Goal: Transaction & Acquisition: Purchase product/service

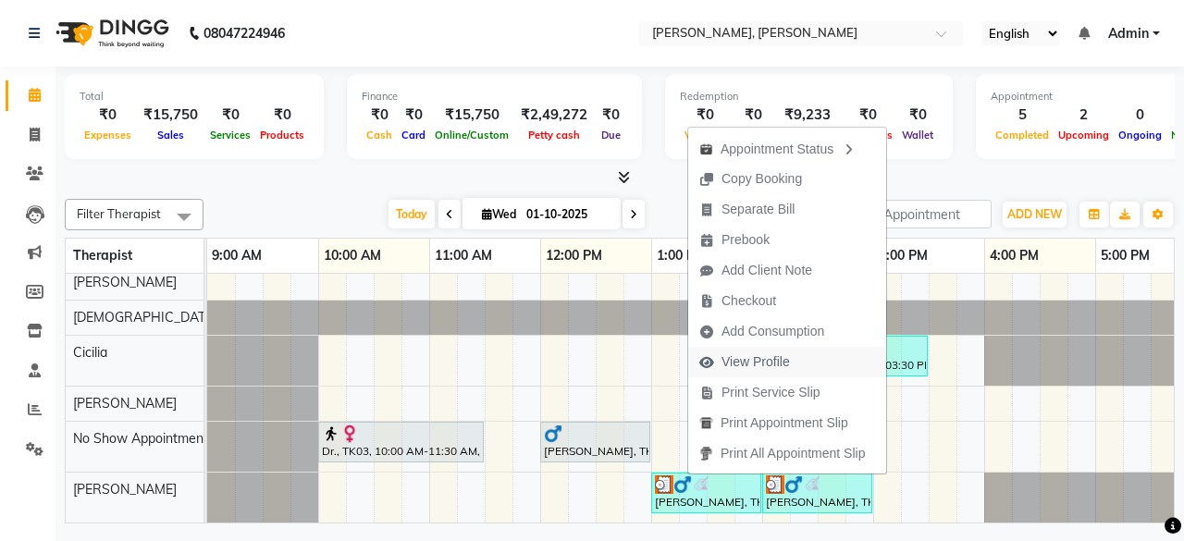
click at [791, 357] on span "View Profile" at bounding box center [744, 362] width 113 height 31
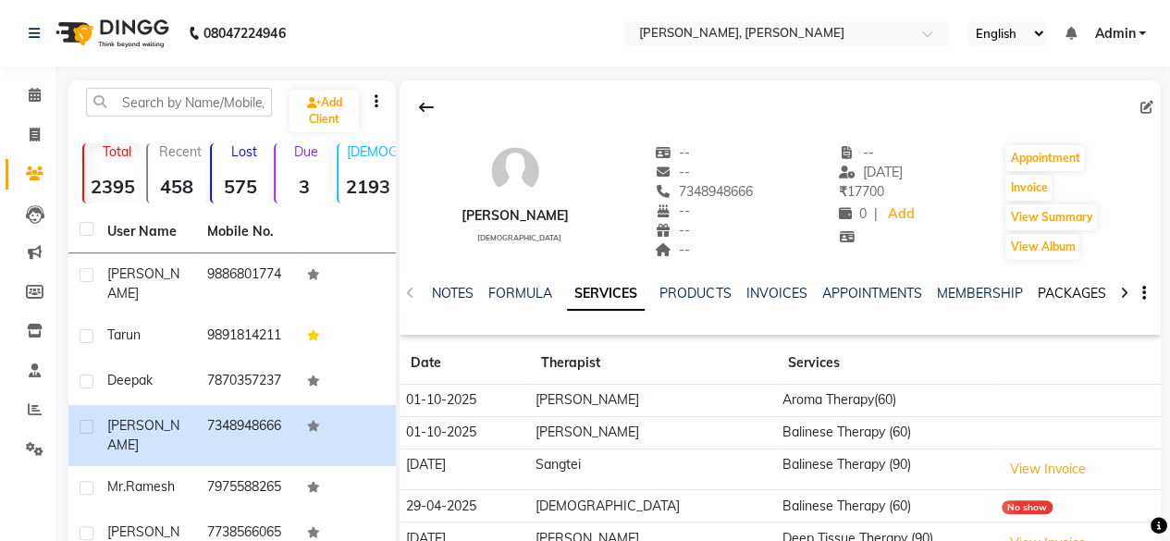
click at [1056, 293] on link "PACKAGES" at bounding box center [1071, 293] width 68 height 17
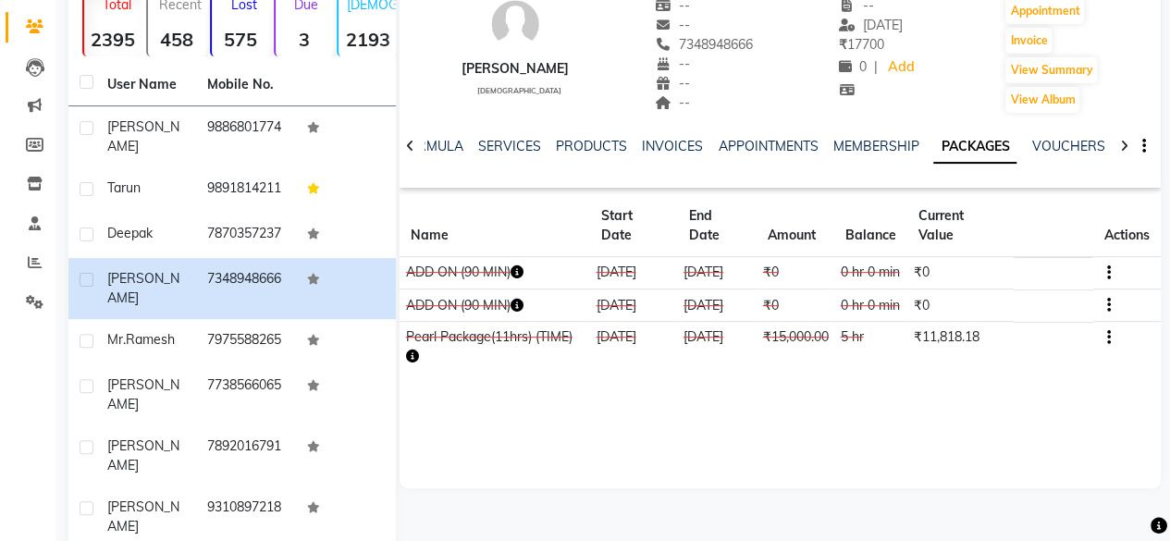
scroll to position [231, 0]
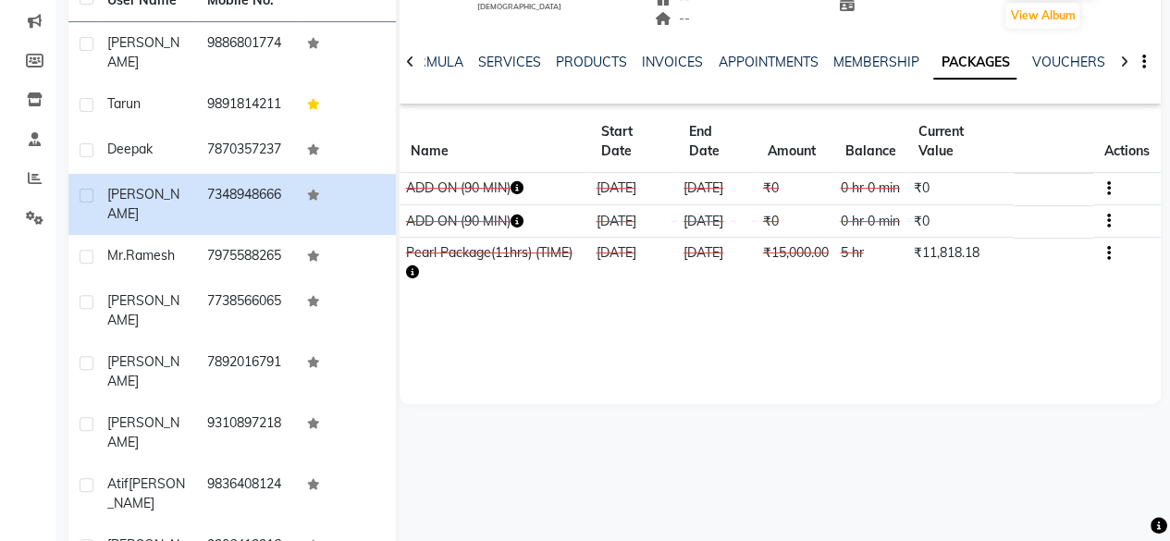
click at [1103, 263] on button "button" at bounding box center [1104, 252] width 11 height 19
click at [981, 293] on div "Edit" at bounding box center [1017, 289] width 121 height 23
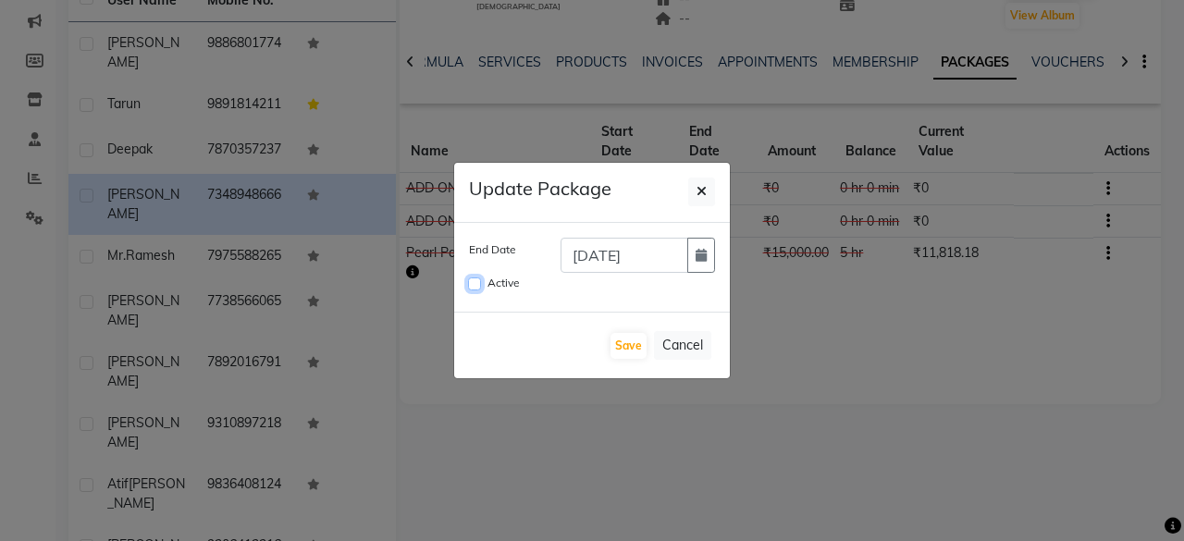
click at [471, 285] on input "Active" at bounding box center [474, 284] width 13 height 13
checkbox input "true"
click at [616, 256] on input "[DATE]" at bounding box center [625, 255] width 128 height 35
type input "[DATE]"
click at [635, 339] on button "Save" at bounding box center [629, 346] width 36 height 26
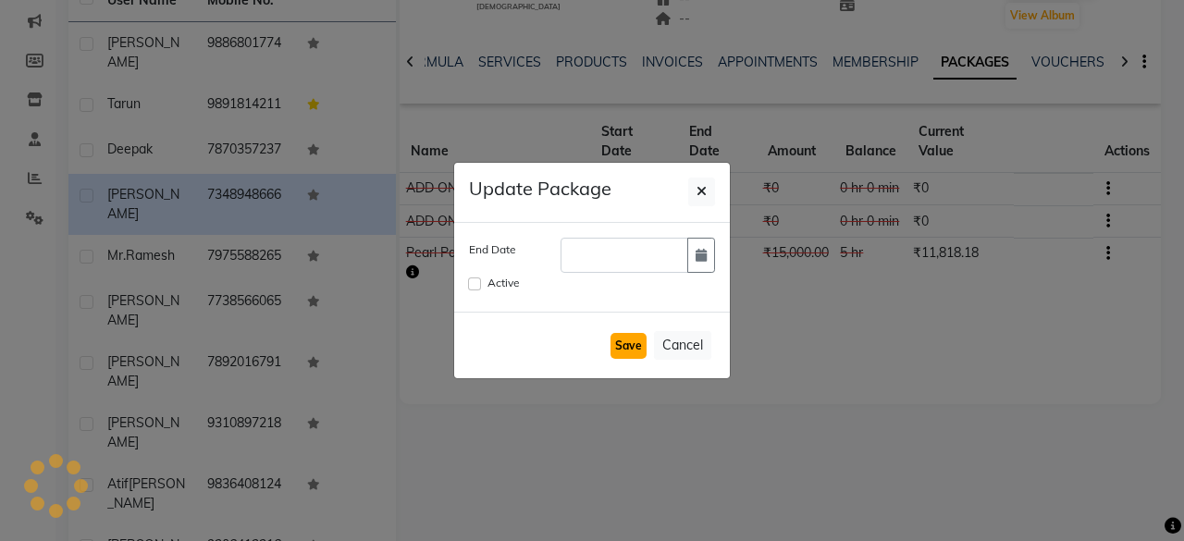
checkbox input "false"
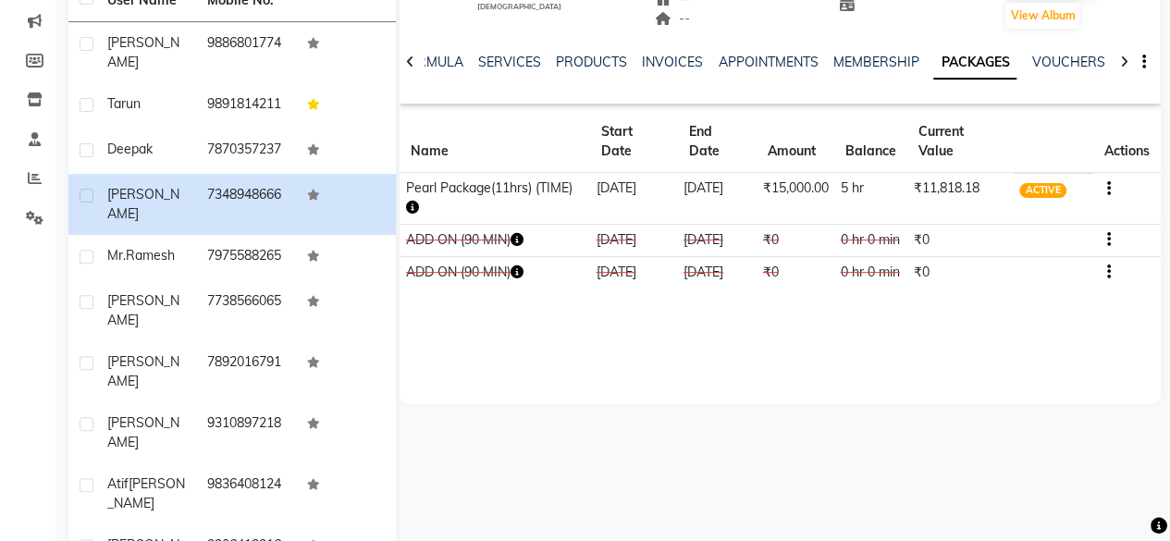
scroll to position [0, 0]
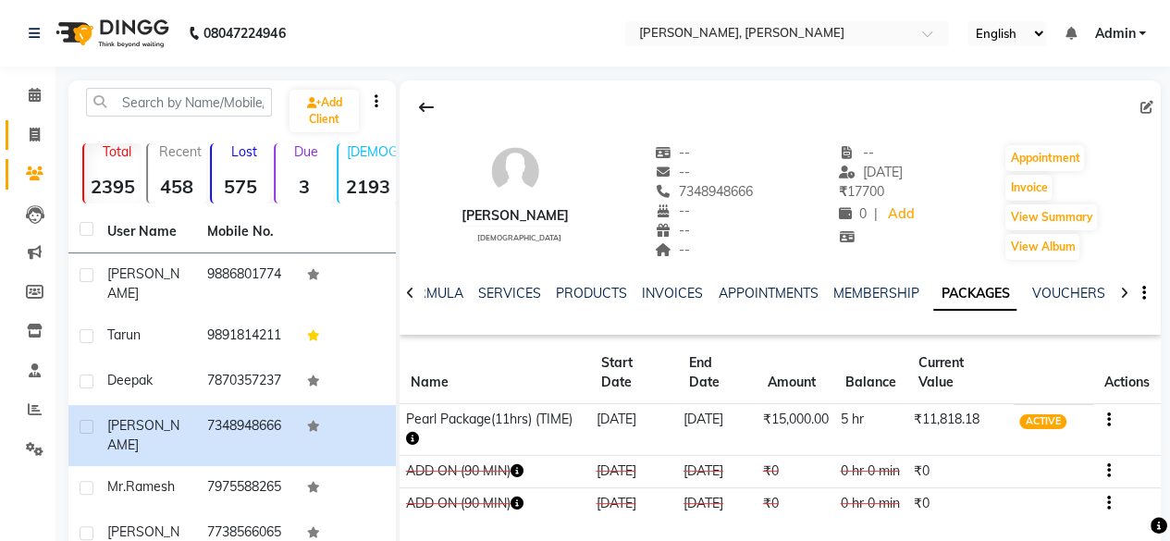
click at [25, 147] on link "Invoice" at bounding box center [28, 135] width 44 height 31
select select "service"
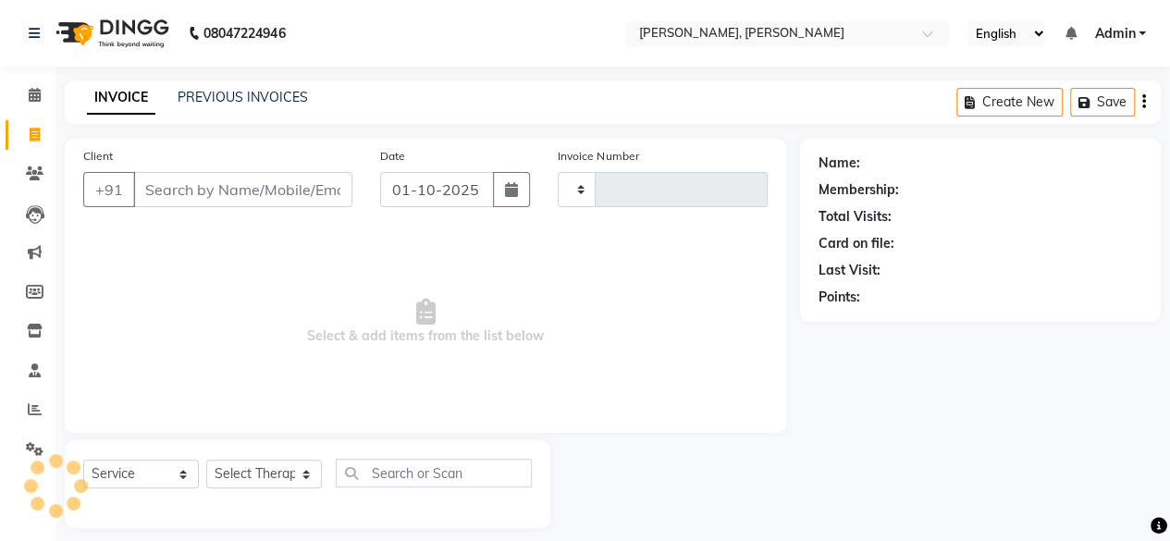
scroll to position [14, 0]
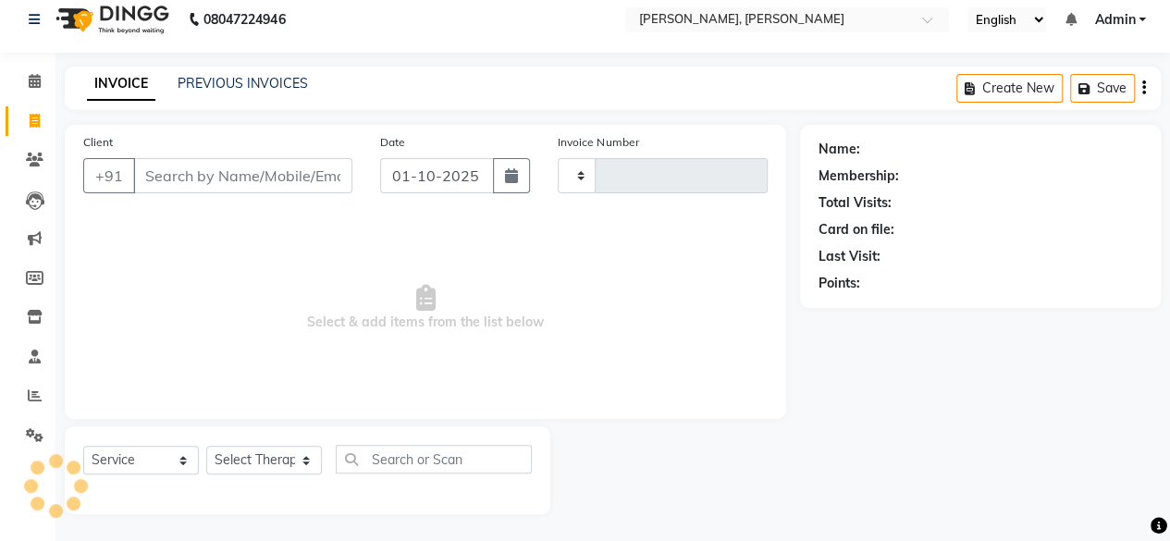
type input "1975"
select select "7301"
click at [34, 81] on icon at bounding box center [35, 81] width 12 height 14
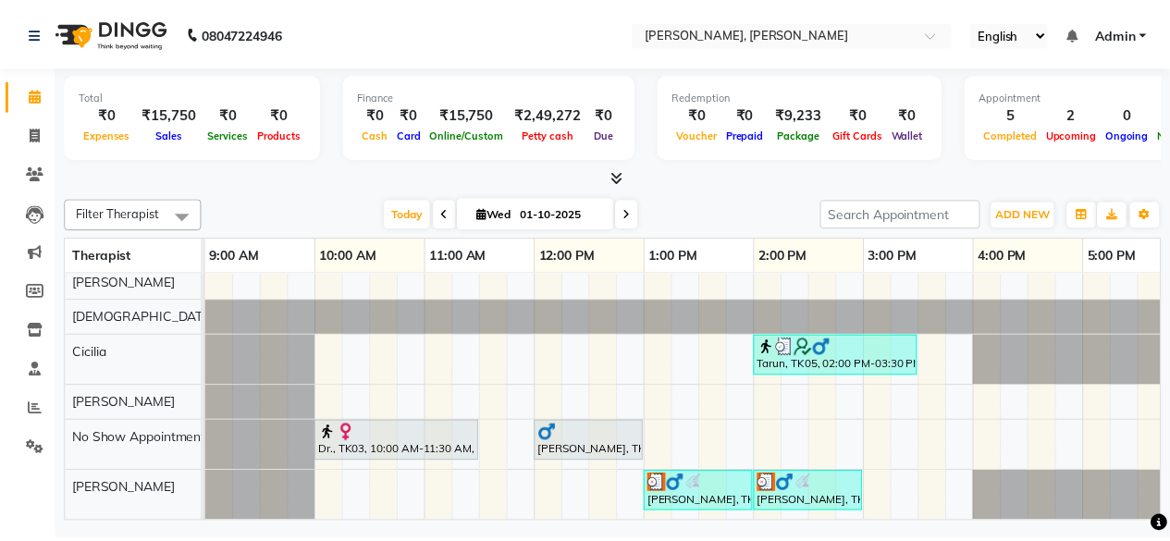
scroll to position [191, 0]
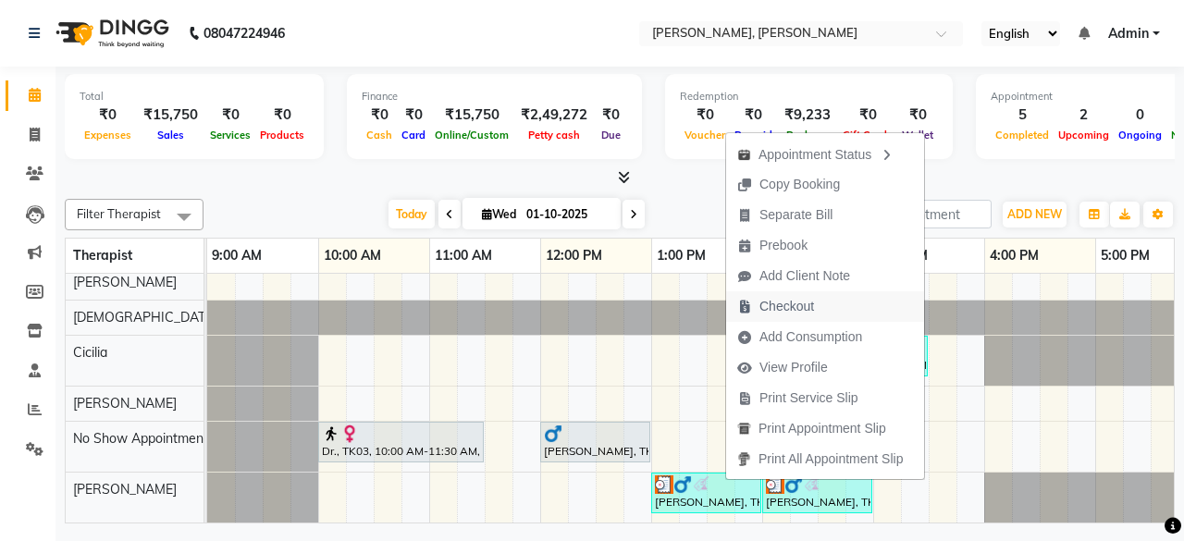
click at [829, 315] on button "Checkout" at bounding box center [825, 306] width 198 height 31
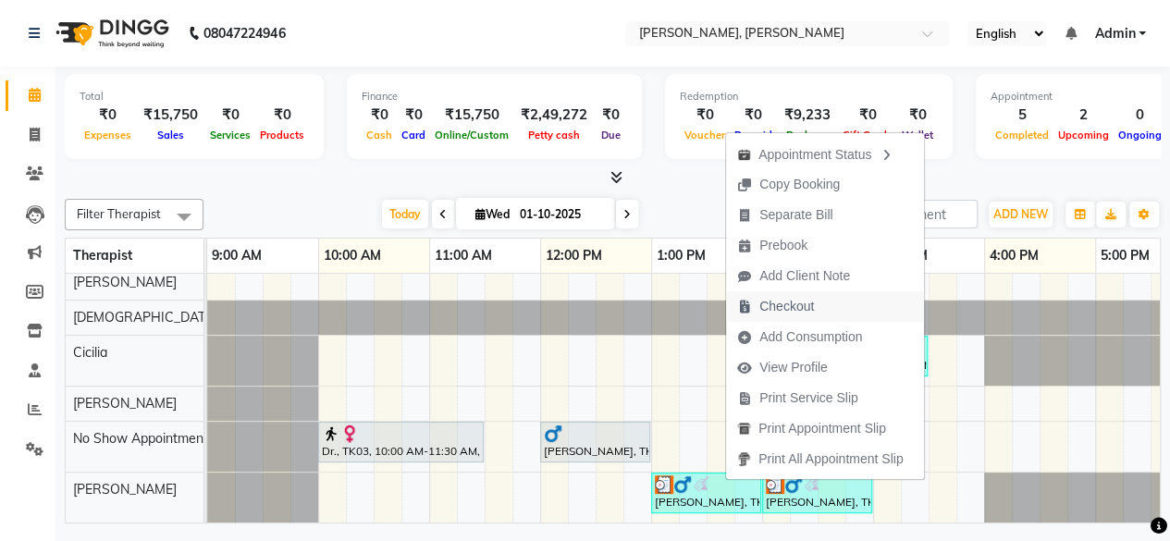
select select "service"
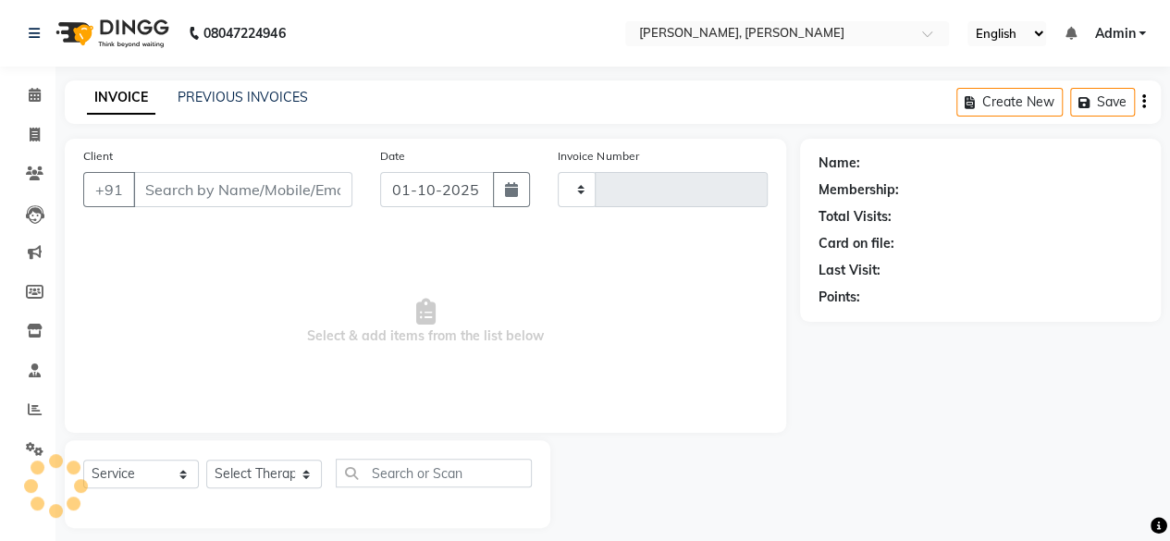
type input "1975"
select select "7301"
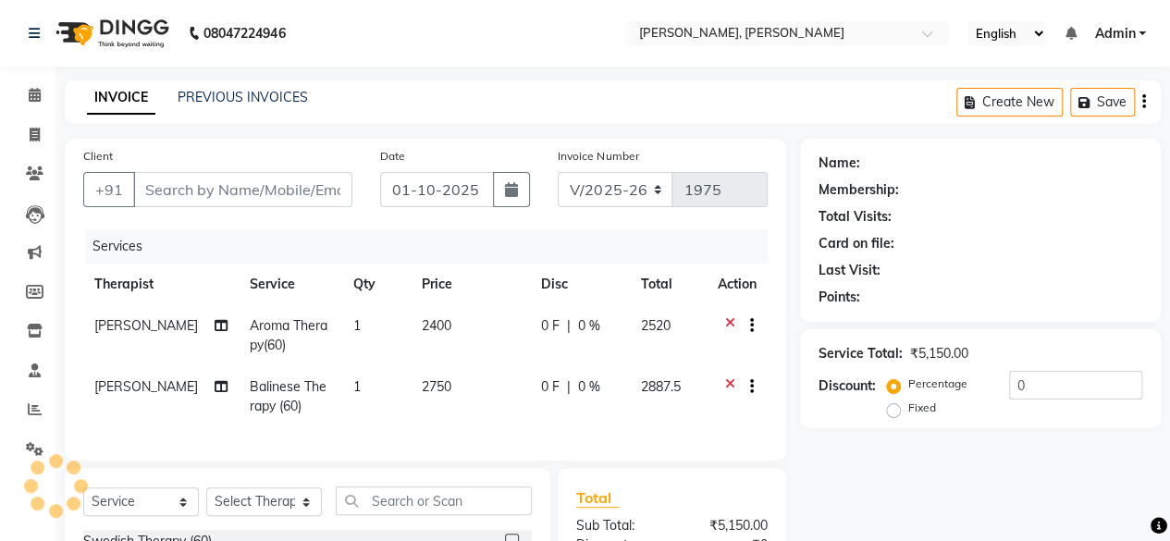
type input "7348948666"
select select "88461"
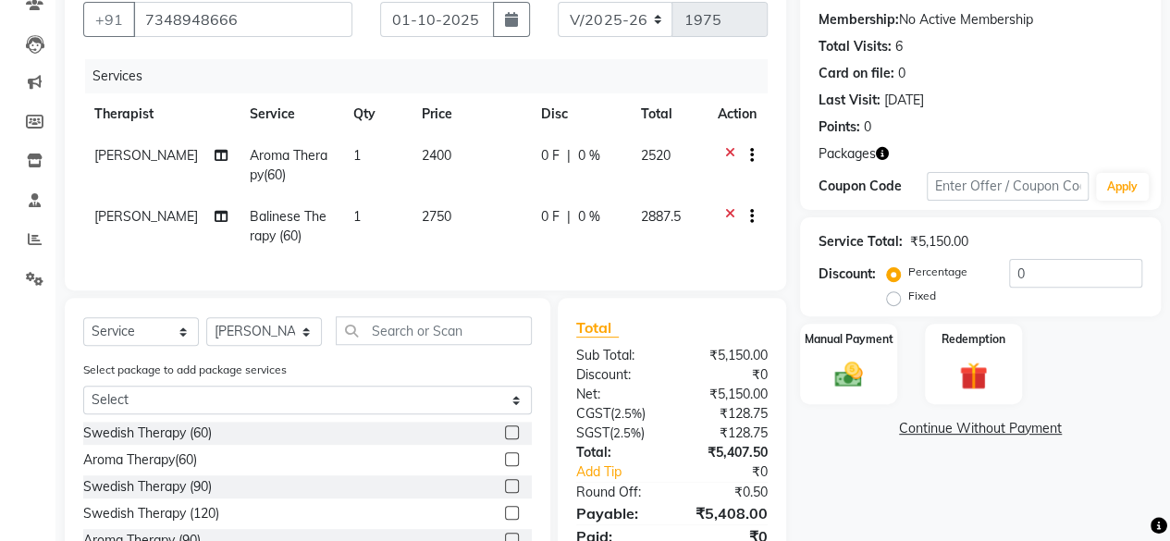
scroll to position [169, 0]
click at [1001, 364] on div "Redemption" at bounding box center [973, 365] width 101 height 84
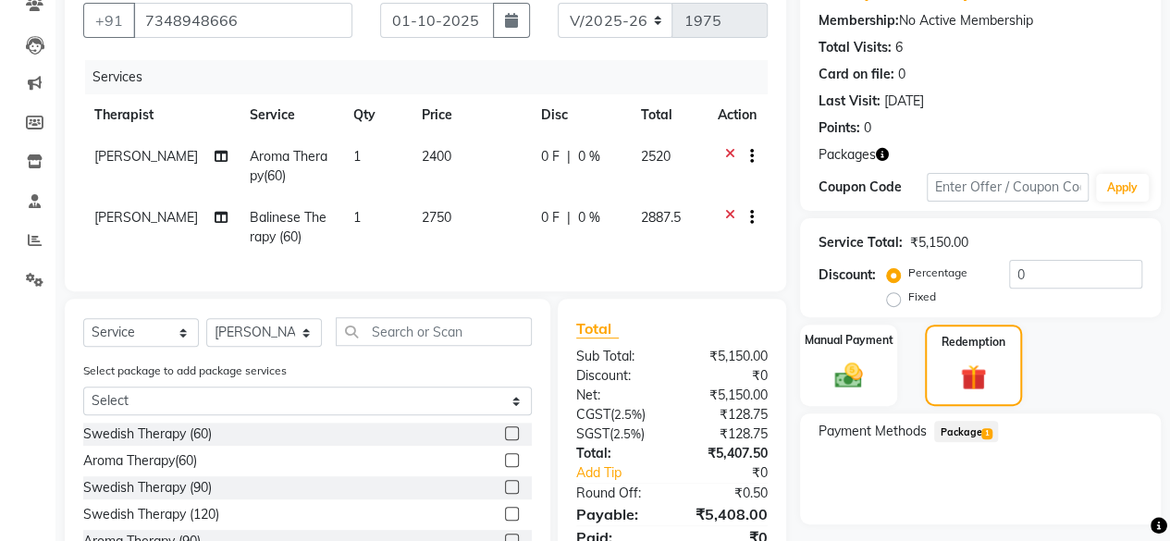
click at [985, 436] on span "1" at bounding box center [986, 433] width 10 height 11
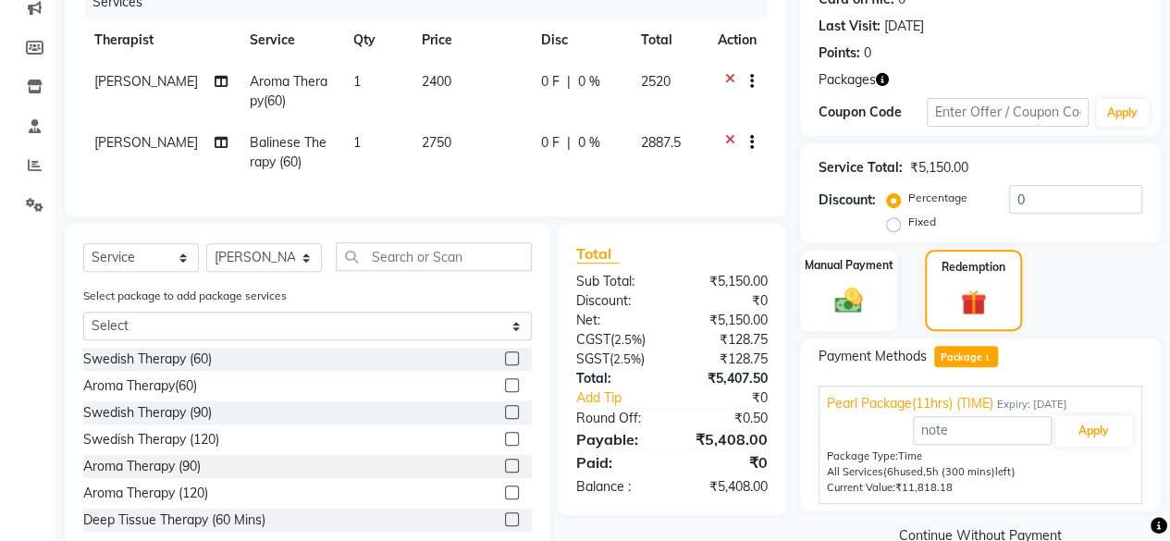
scroll to position [302, 0]
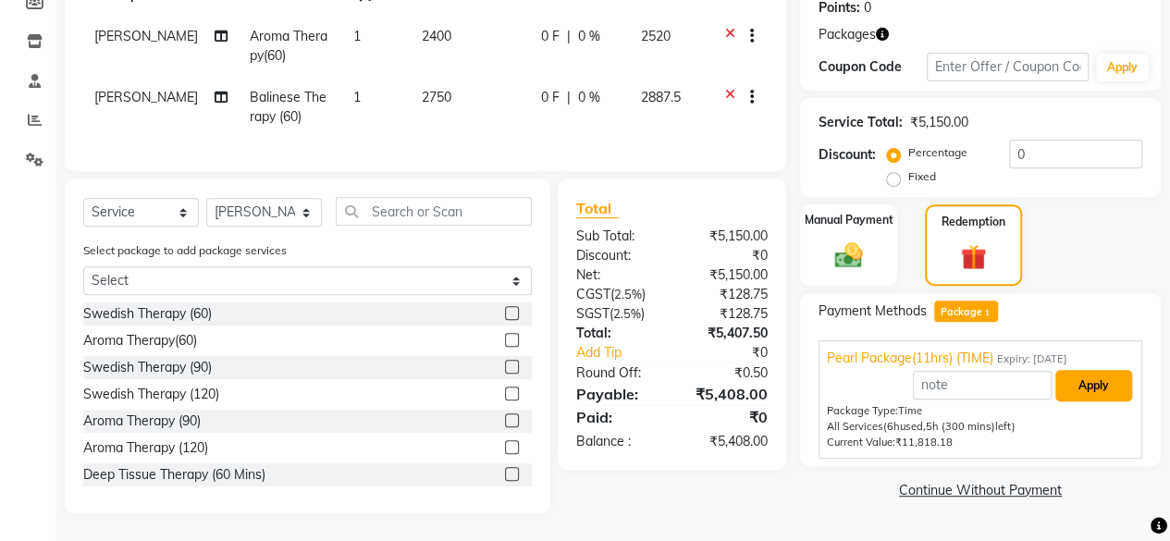
click at [1102, 382] on button "Apply" at bounding box center [1093, 385] width 77 height 31
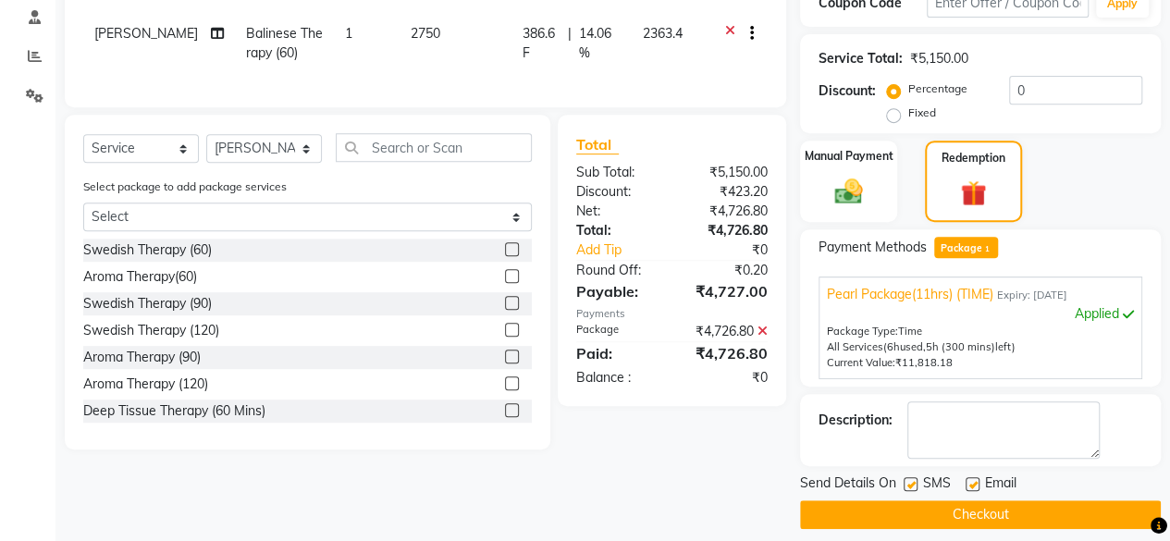
scroll to position [366, 0]
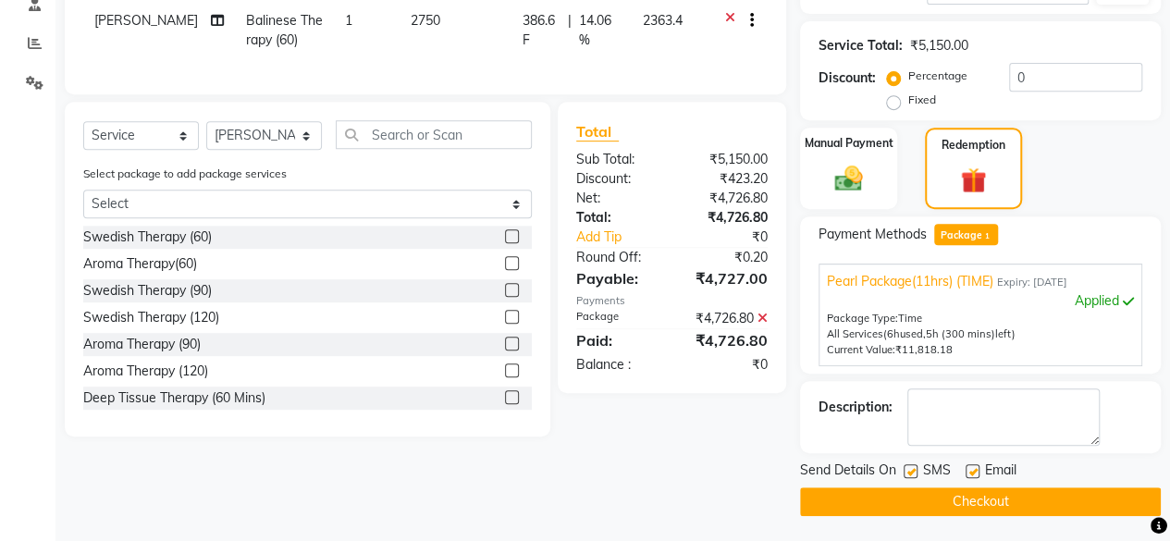
click at [1021, 495] on button "Checkout" at bounding box center [980, 501] width 361 height 29
